Goal: Task Accomplishment & Management: Use online tool/utility

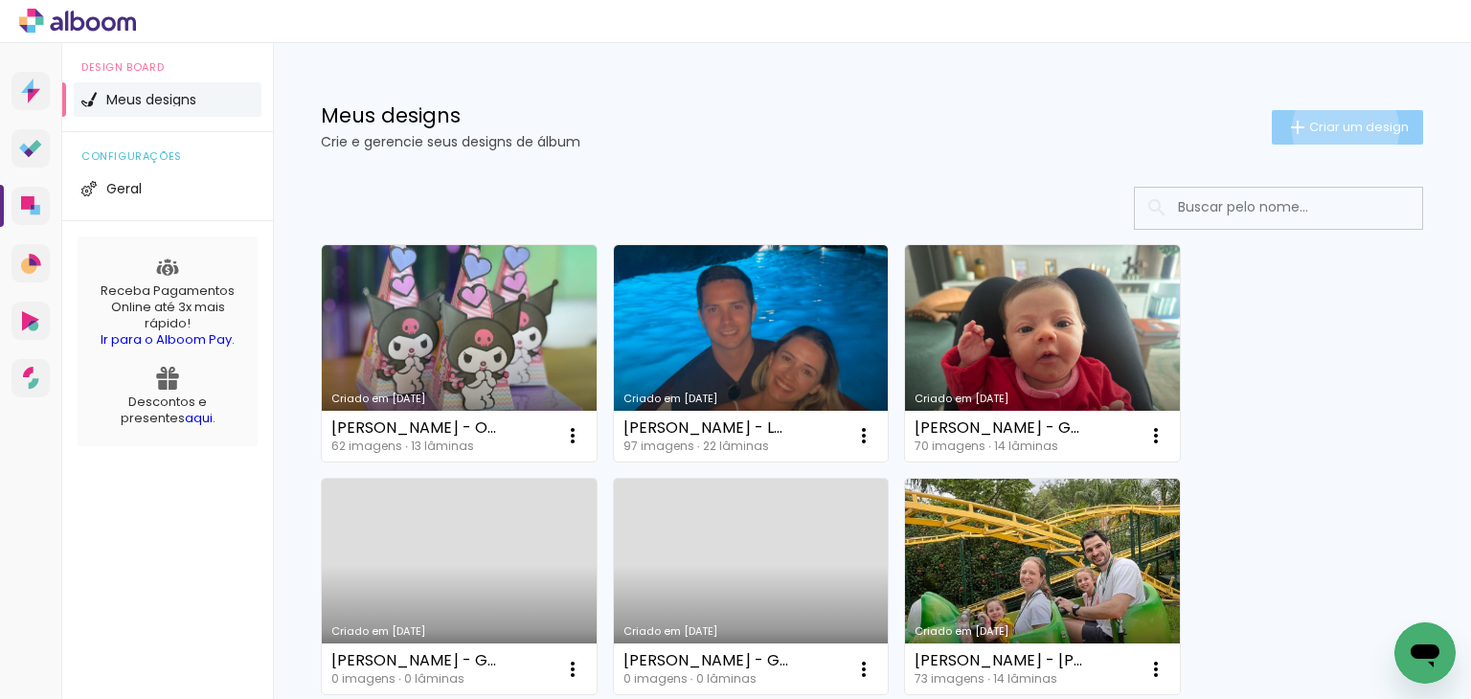
click at [1327, 129] on span "Criar um design" at bounding box center [1359, 127] width 100 height 12
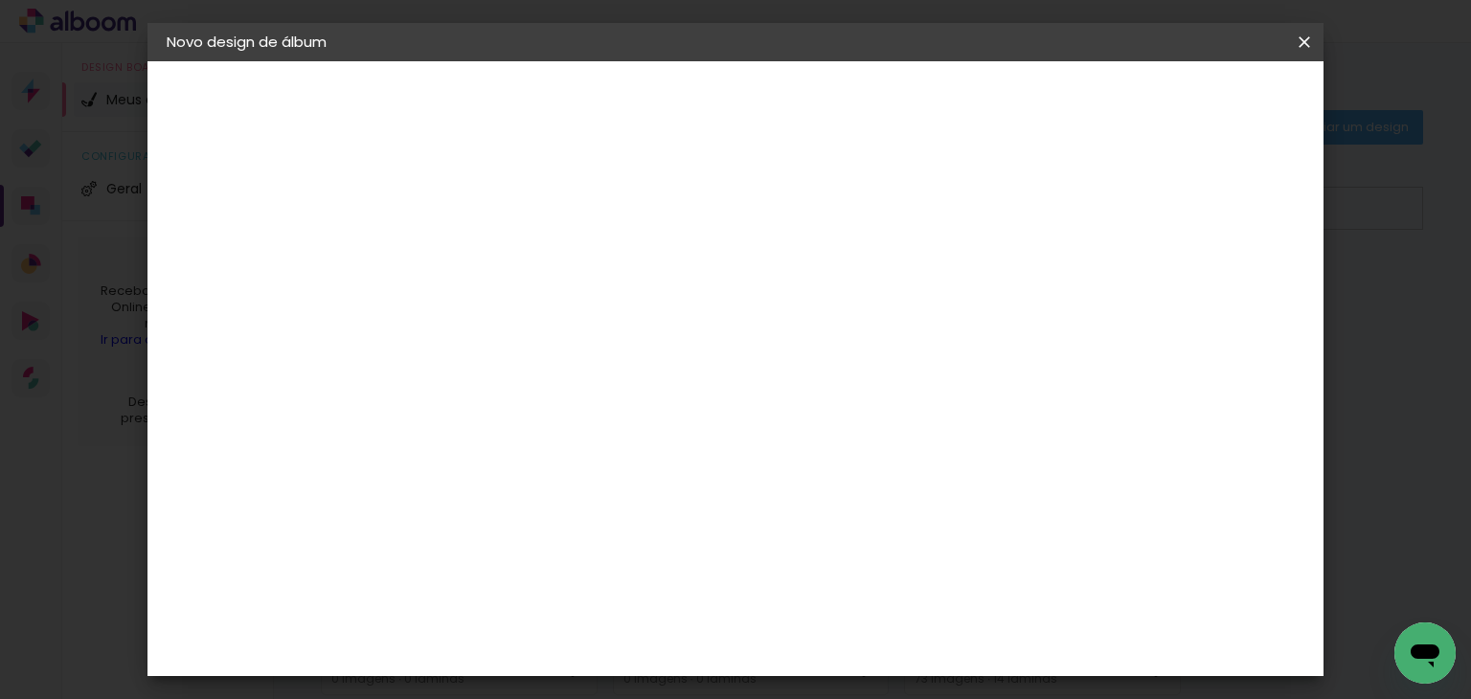
click at [480, 253] on input at bounding box center [480, 257] width 0 height 30
type input "a"
type input "[PERSON_NAME]"
type paper-input "[PERSON_NAME]"
type input "[PERSON_NAME]"
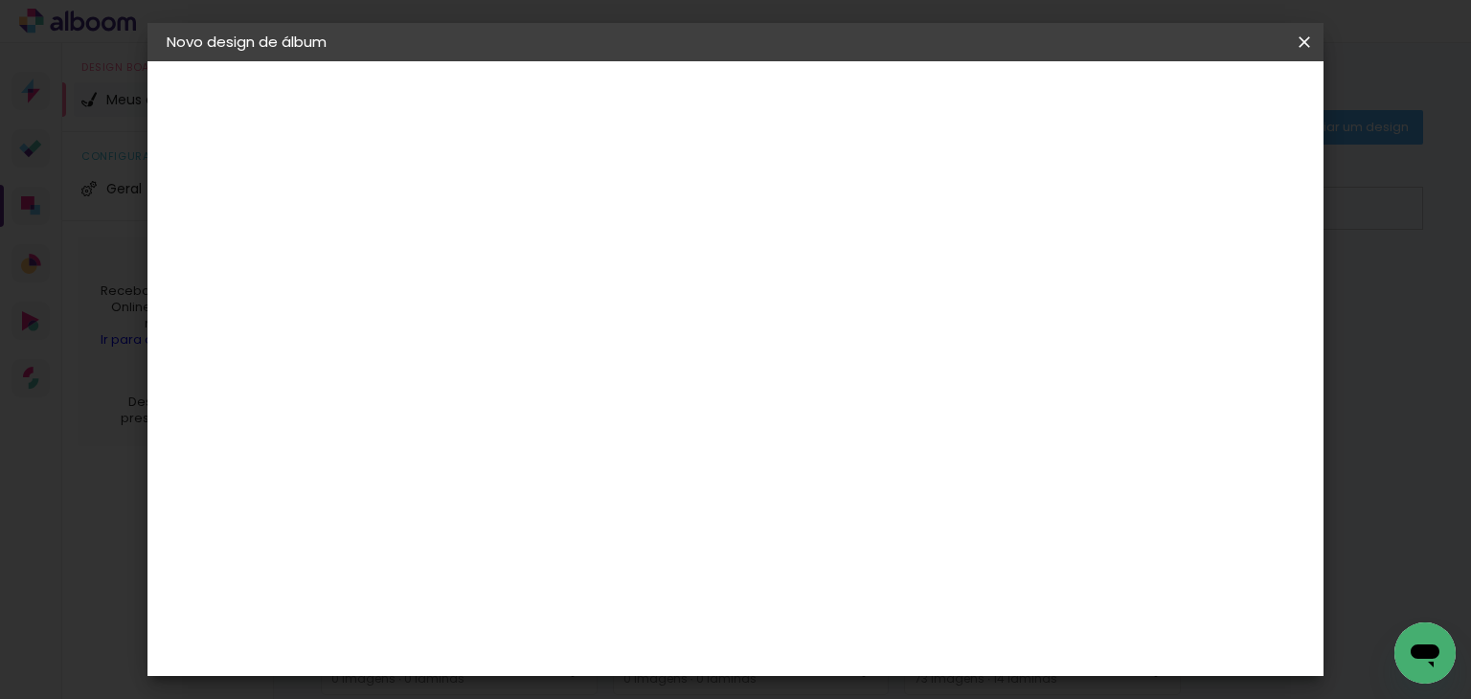
type paper-input "[PERSON_NAME]"
click at [563, 120] on header "Informações Dê um título ao seu álbum. Avançar" at bounding box center [479, 118] width 167 height 114
click at [0, 0] on slot "Avançar" at bounding box center [0, 0] width 0 height 0
click at [513, 534] on div "Go image" at bounding box center [489, 549] width 47 height 31
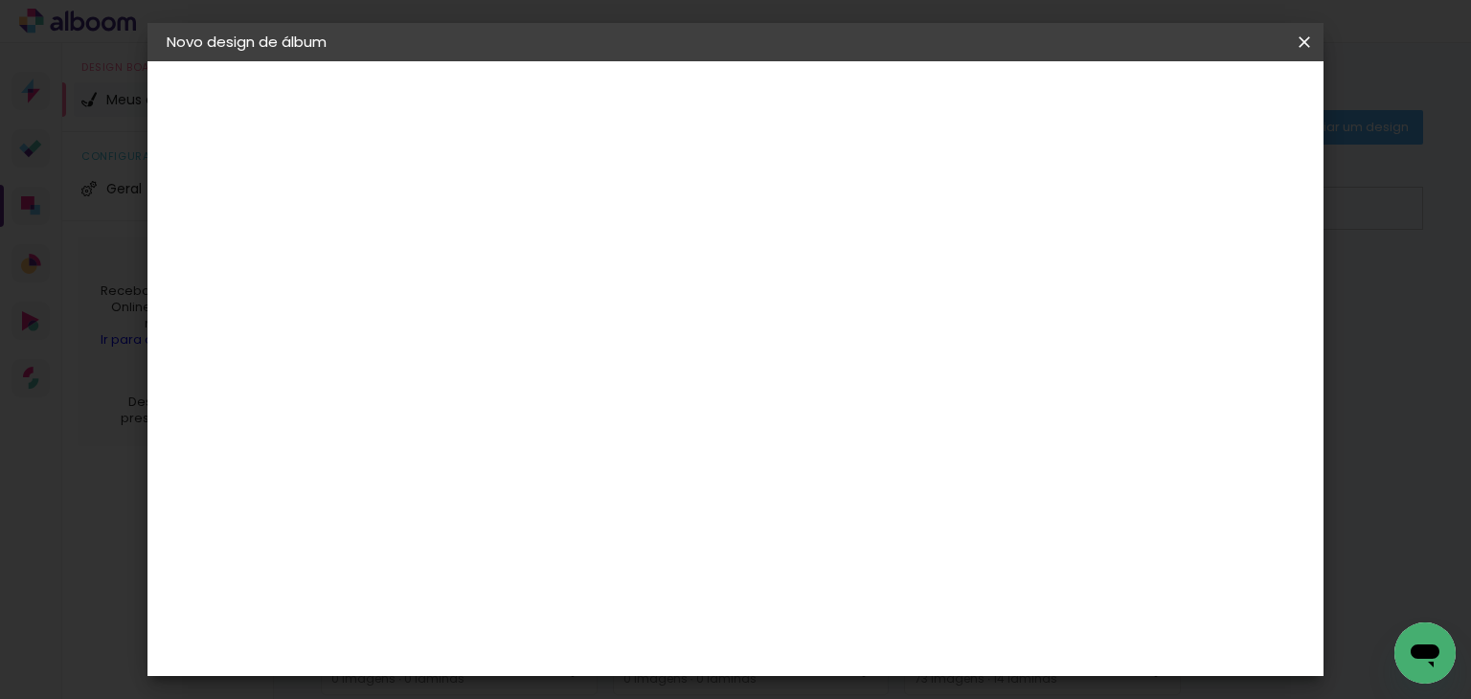
click at [0, 0] on slot "Avançar" at bounding box center [0, 0] width 0 height 0
click at [555, 326] on input "text" at bounding box center [517, 334] width 75 height 30
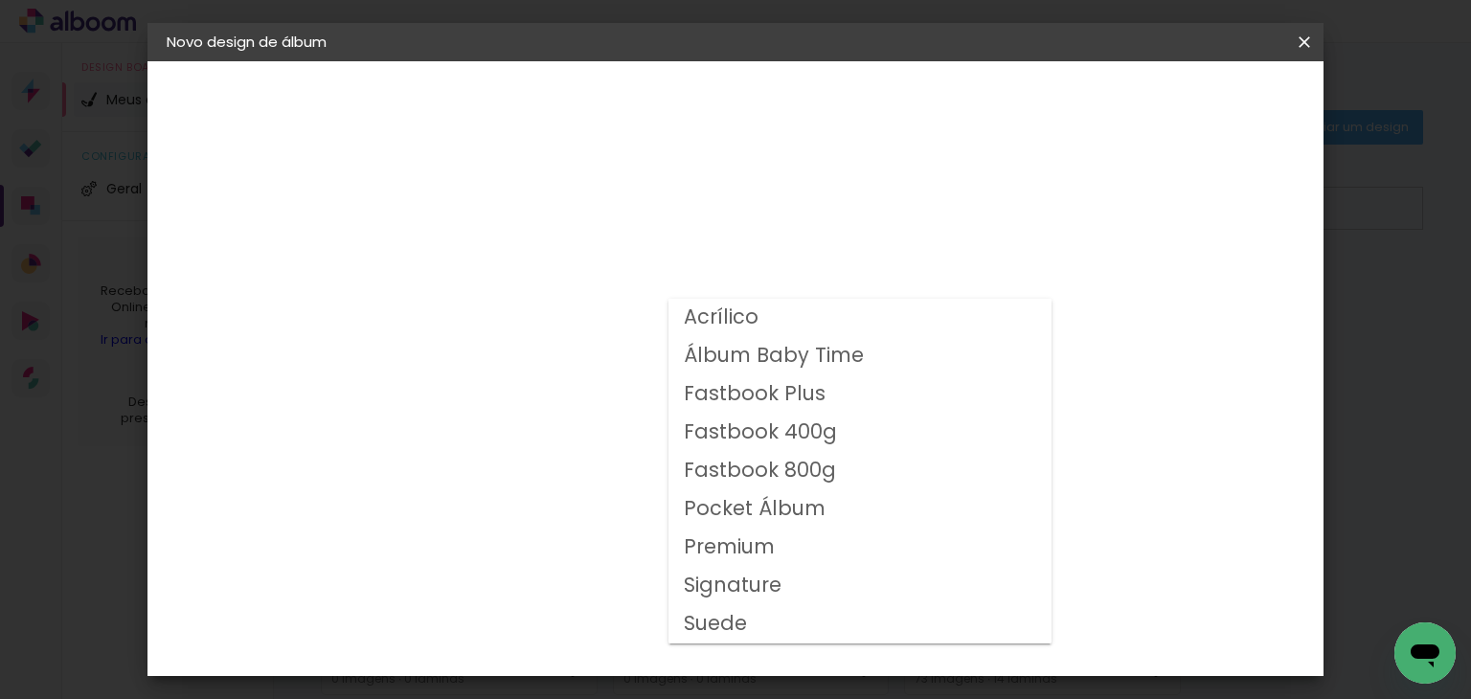
click at [0, 0] on slot "Fastbook 400g" at bounding box center [0, 0] width 0 height 0
type input "Fastbook 400g"
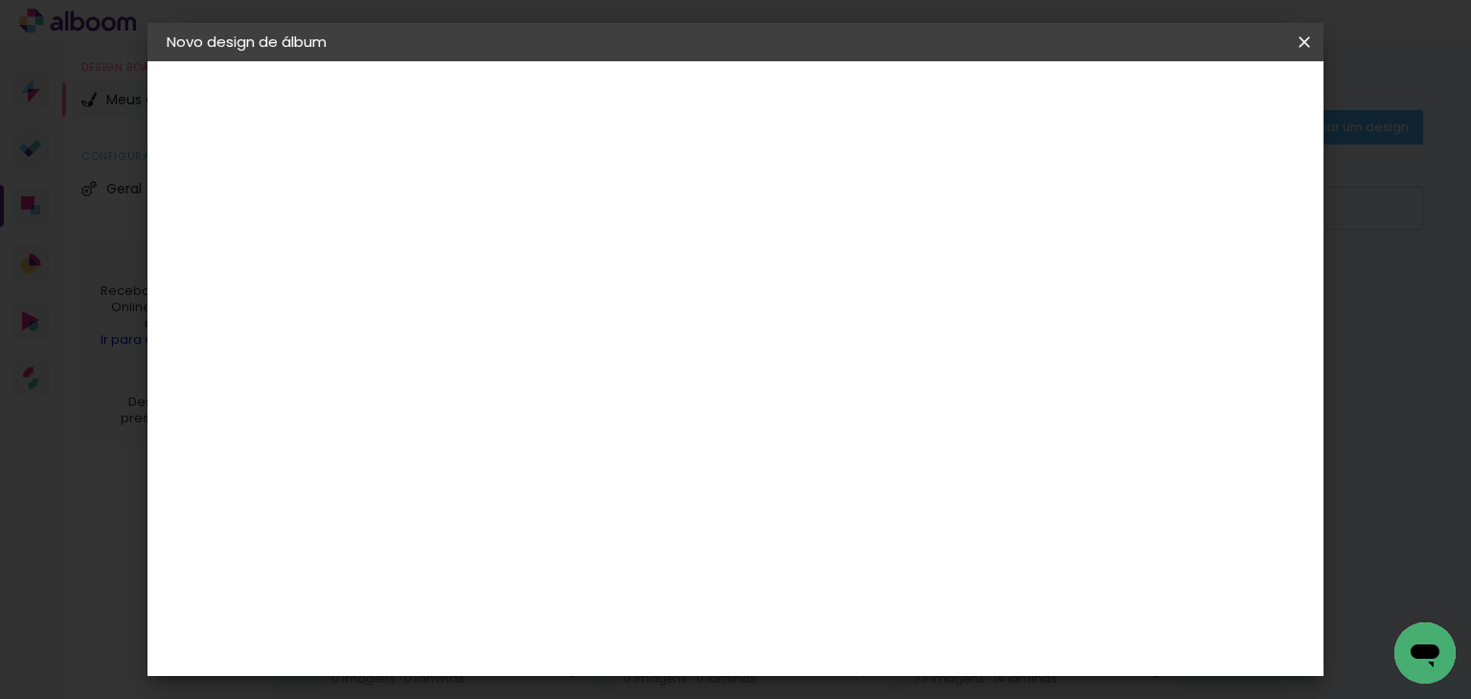
scroll to position [383, 0]
click at [609, 562] on span "25 × 25" at bounding box center [564, 587] width 89 height 51
click at [0, 0] on slot "Avançar" at bounding box center [0, 0] width 0 height 0
click at [1023, 193] on div "mm Mostrar sangria" at bounding box center [724, 207] width 598 height 43
click at [0, 0] on slot "Mostrar sangria" at bounding box center [0, 0] width 0 height 0
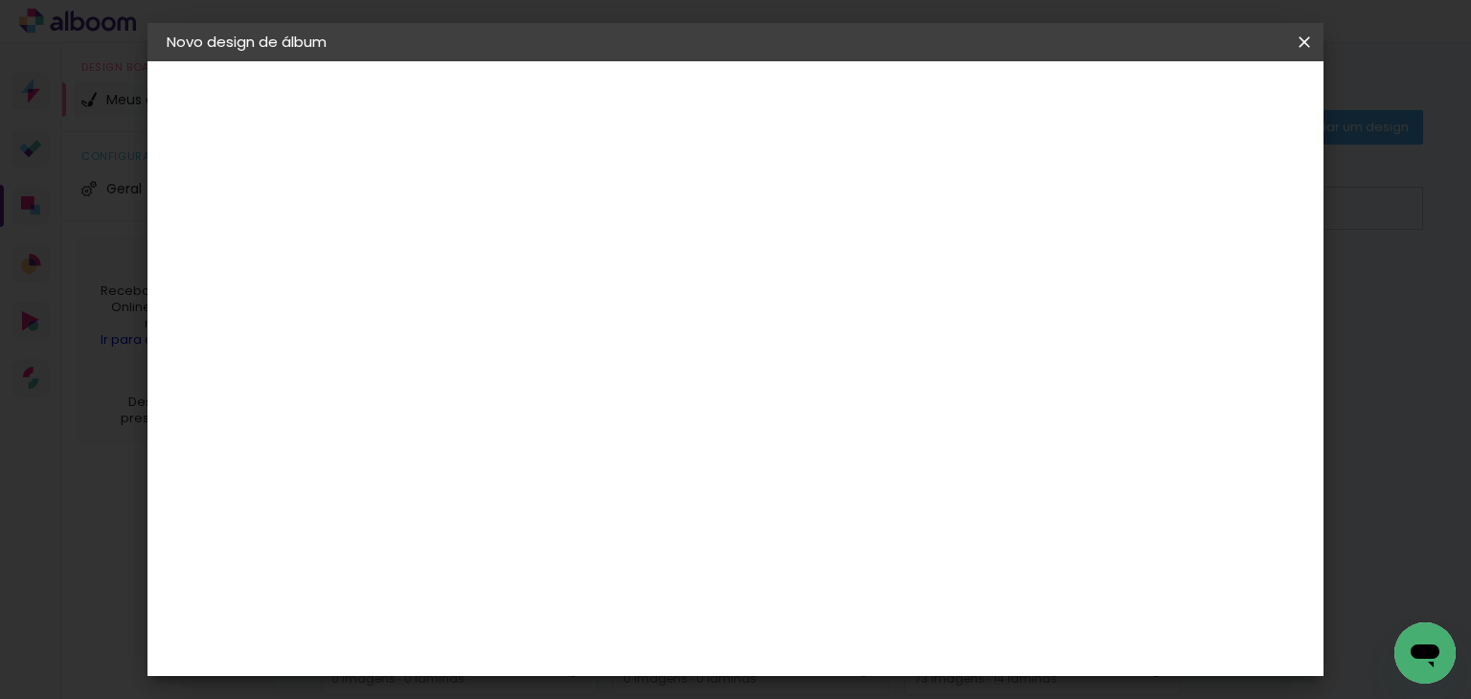
type paper-checkbox "on"
click at [1004, 104] on span "Iniciar design" at bounding box center [960, 101] width 87 height 13
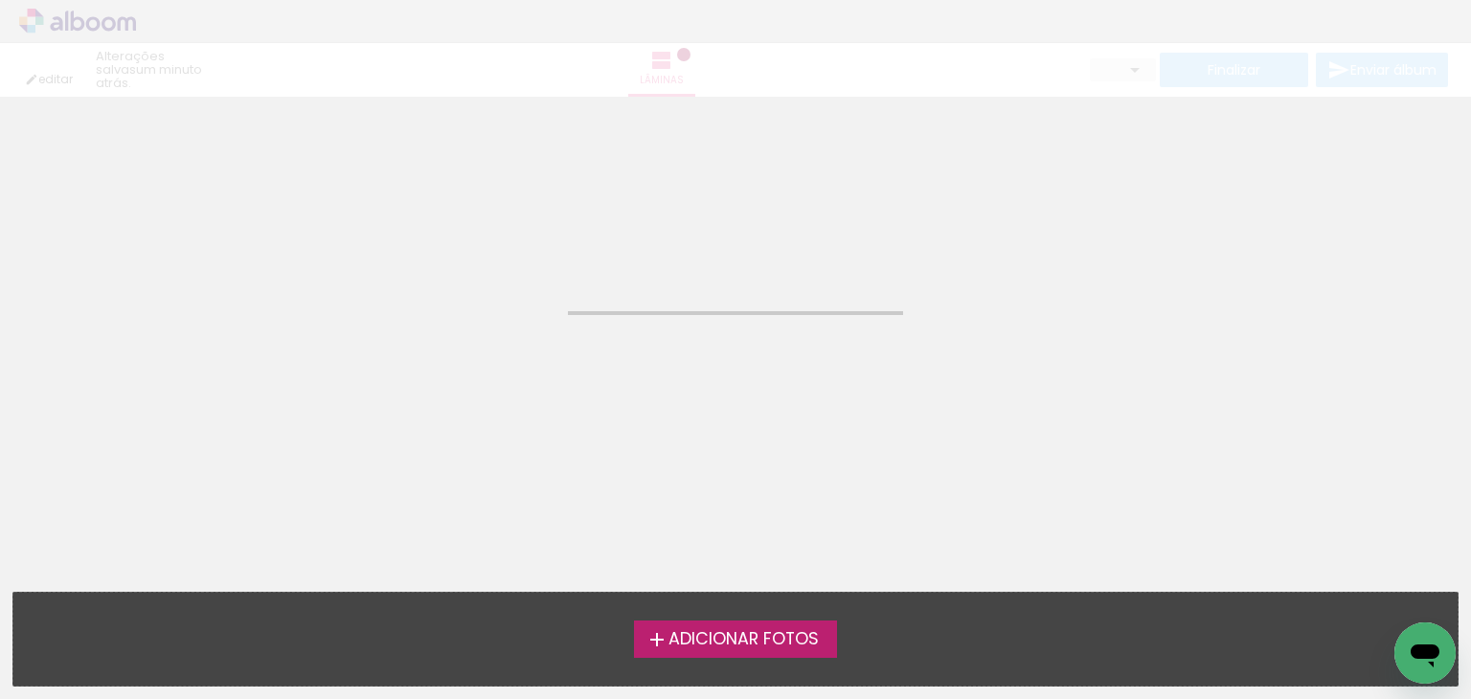
click at [750, 635] on span "Adicionar Fotos" at bounding box center [743, 639] width 150 height 17
click at [0, 0] on input "file" at bounding box center [0, 0] width 0 height 0
